Goal: Task Accomplishment & Management: Manage account settings

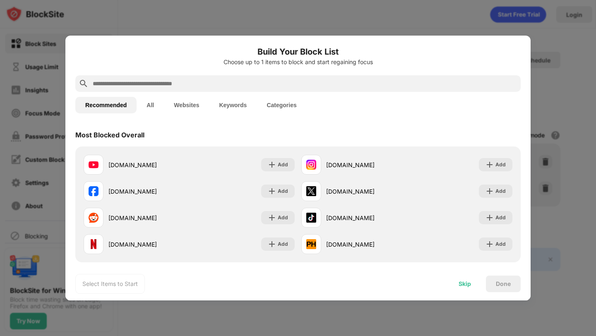
click at [467, 282] on div "Skip" at bounding box center [464, 283] width 12 height 7
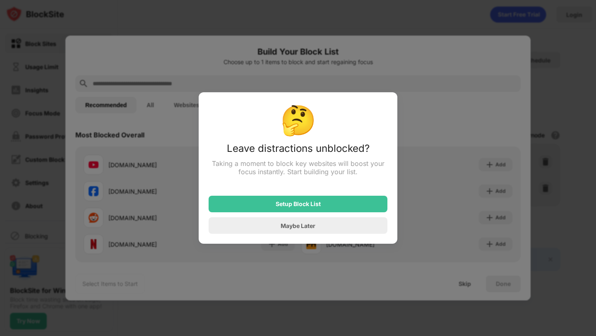
drag, startPoint x: 355, startPoint y: 228, endPoint x: 347, endPoint y: 231, distance: 9.3
click at [347, 231] on div "Maybe Later" at bounding box center [297, 225] width 179 height 17
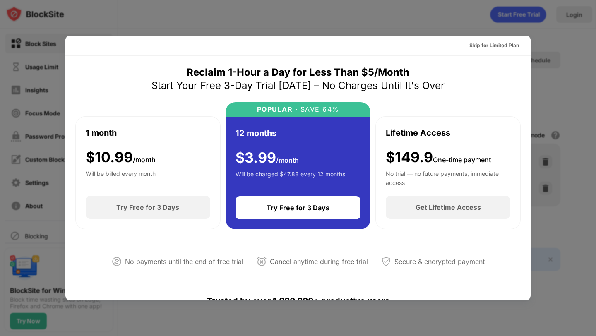
click at [567, 71] on div at bounding box center [298, 168] width 596 height 336
click at [575, 11] on div at bounding box center [298, 168] width 596 height 336
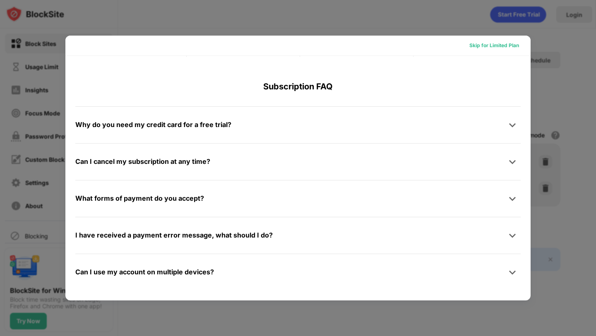
click at [502, 46] on div "Skip for Limited Plan" at bounding box center [494, 45] width 50 height 8
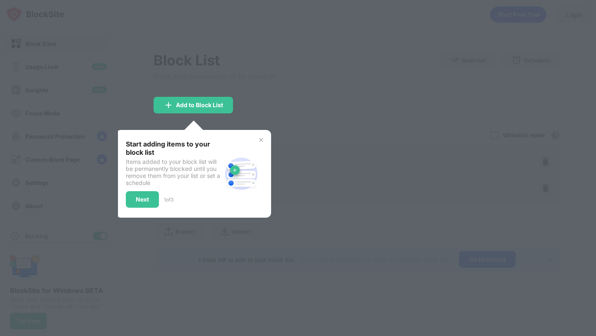
click at [406, 85] on div at bounding box center [298, 168] width 596 height 336
click at [259, 137] on img at bounding box center [261, 139] width 7 height 7
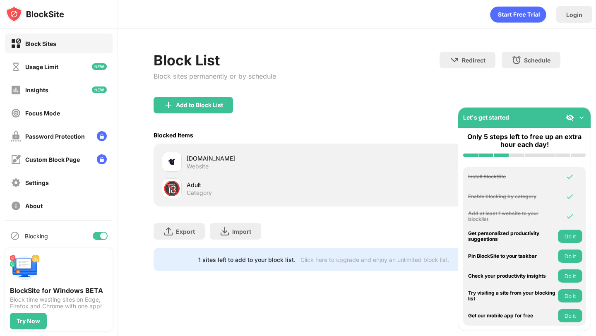
click at [582, 116] on img at bounding box center [581, 117] width 8 height 8
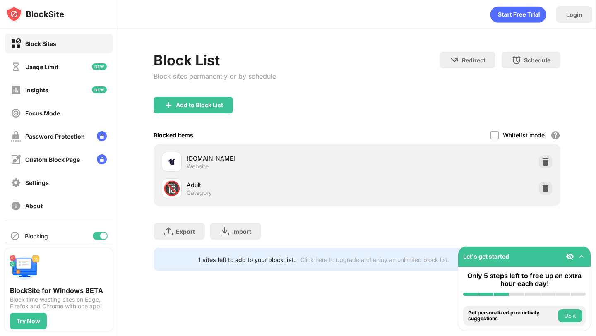
click at [537, 189] on div "🔞 Adult Category" at bounding box center [356, 188] width 396 height 26
click at [547, 190] on img at bounding box center [545, 188] width 8 height 8
